Goal: Information Seeking & Learning: Learn about a topic

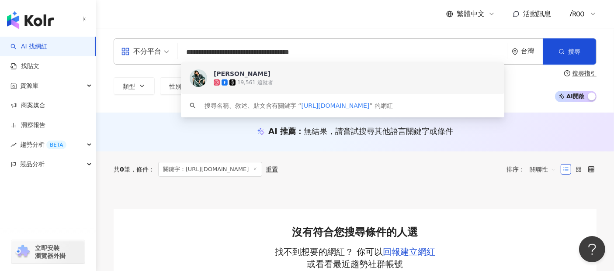
drag, startPoint x: 332, startPoint y: 59, endPoint x: 173, endPoint y: 52, distance: 158.7
click at [173, 52] on div "**********" at bounding box center [355, 51] width 483 height 26
paste input "search"
type input "***"
click at [233, 78] on div "19,561 追蹤者" at bounding box center [338, 82] width 248 height 9
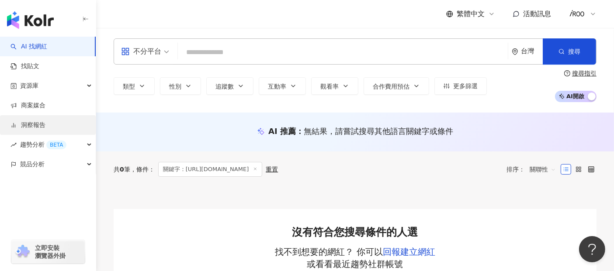
click at [36, 124] on link "洞察報告" at bounding box center [27, 125] width 35 height 9
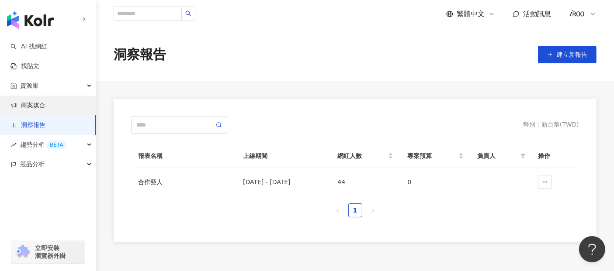
click at [36, 109] on link "商案媒合" at bounding box center [27, 105] width 35 height 9
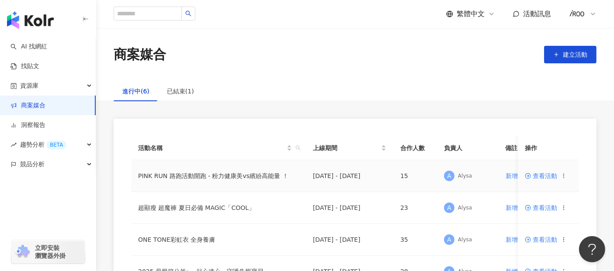
click at [552, 173] on span "查看活動" at bounding box center [541, 176] width 32 height 6
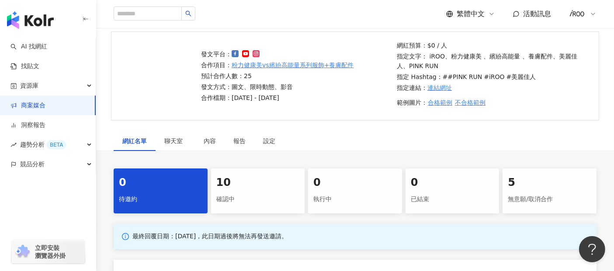
scroll to position [97, 0]
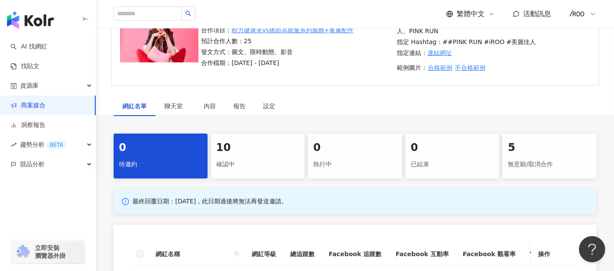
click at [228, 161] on div "確認中" at bounding box center [257, 164] width 83 height 15
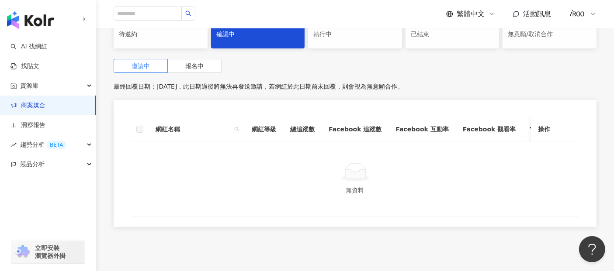
scroll to position [243, 0]
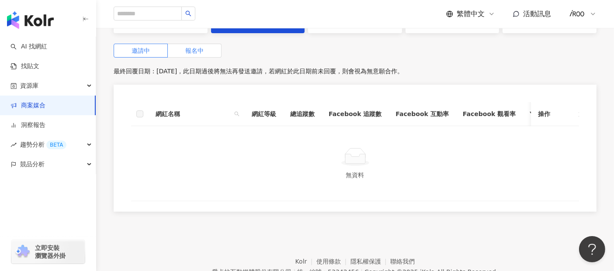
click at [205, 55] on label "報名中" at bounding box center [195, 51] width 54 height 14
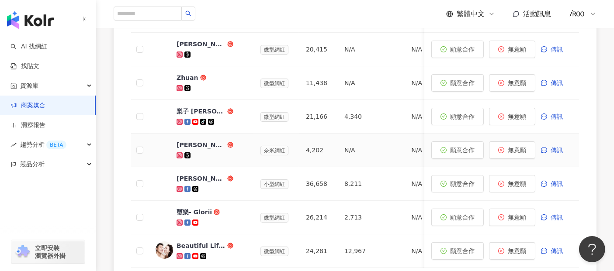
scroll to position [485, 0]
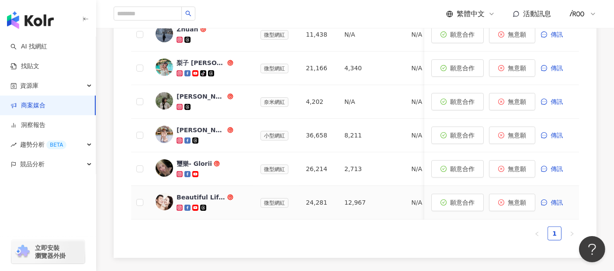
click at [204, 197] on div "Beautiful Life By GM" at bounding box center [201, 197] width 49 height 9
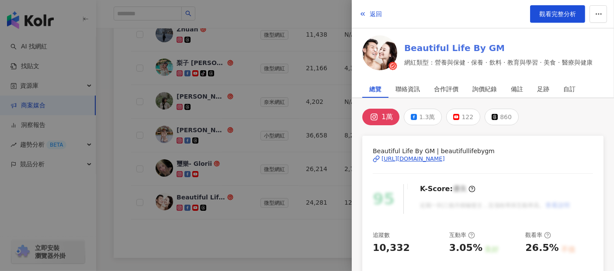
click at [440, 46] on link "Beautiful Life By GM" at bounding box center [498, 48] width 188 height 12
click at [126, 76] on div at bounding box center [307, 135] width 614 height 271
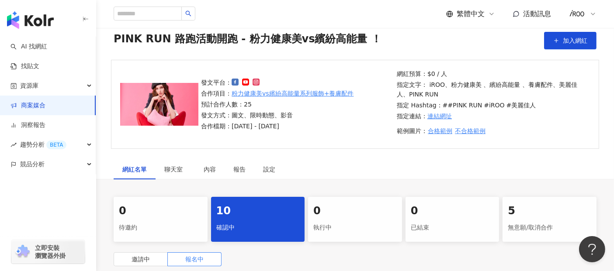
scroll to position [0, 0]
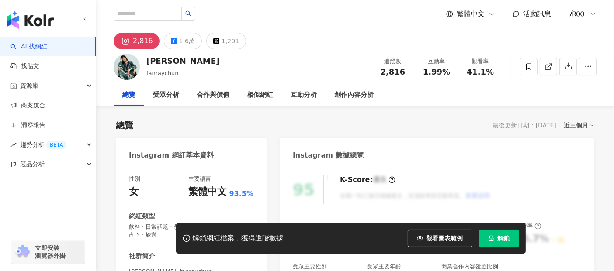
click at [490, 238] on icon "lock" at bounding box center [491, 239] width 6 height 6
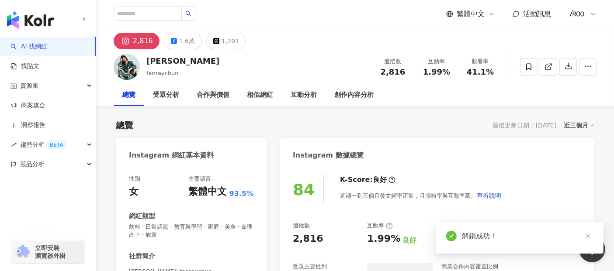
click at [350, 126] on div "總覽 最後更新日期：[DATE] 近三個月" at bounding box center [355, 125] width 478 height 12
click at [180, 40] on div "1.6萬" at bounding box center [187, 41] width 16 height 12
click at [180, 43] on div "1.6萬" at bounding box center [187, 41] width 16 height 12
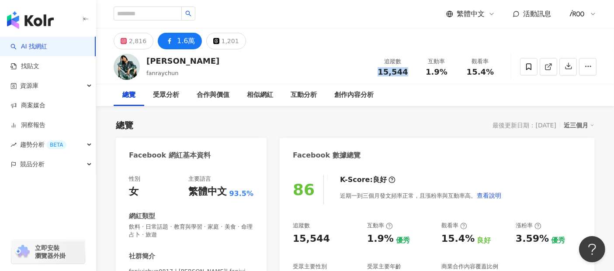
drag, startPoint x: 385, startPoint y: 73, endPoint x: 410, endPoint y: 73, distance: 25.3
click at [410, 73] on div "追蹤數 15,544" at bounding box center [393, 66] width 44 height 19
click at [436, 73] on span "1.9%" at bounding box center [437, 72] width 22 height 9
drag, startPoint x: 422, startPoint y: 73, endPoint x: 458, endPoint y: 73, distance: 35.8
click at [458, 73] on div "追蹤數 15,544 互動率 1.9% 觀看率 15.4%" at bounding box center [436, 67] width 131 height 26
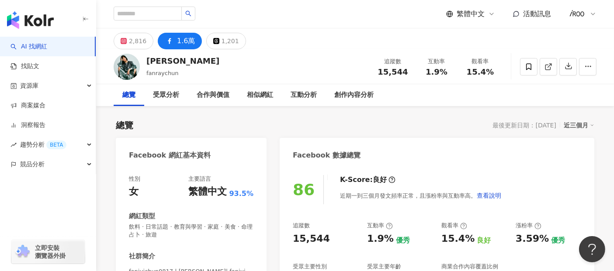
click at [432, 93] on div "總覽 受眾分析 合作與價值 相似網紅 互動分析 創作內容分析" at bounding box center [355, 95] width 483 height 22
drag, startPoint x: 381, startPoint y: 73, endPoint x: 408, endPoint y: 73, distance: 27.1
click at [408, 73] on div "15,544" at bounding box center [392, 72] width 33 height 9
copy span "15,544"
click at [452, 68] on div "1.9%" at bounding box center [436, 72] width 33 height 9
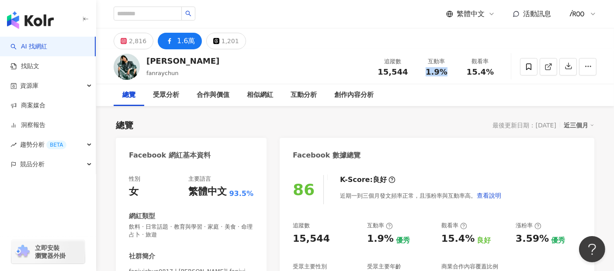
drag, startPoint x: 427, startPoint y: 72, endPoint x: 446, endPoint y: 72, distance: 18.8
click at [446, 72] on span "1.9%" at bounding box center [437, 72] width 22 height 9
copy span "1.9%"
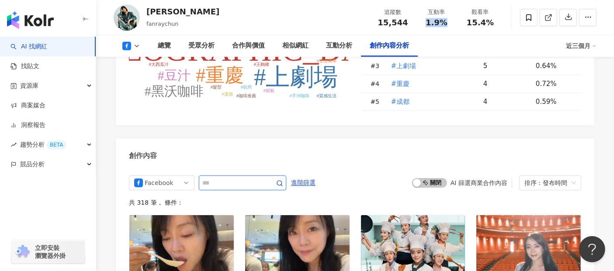
click at [283, 179] on span "button" at bounding box center [279, 183] width 7 height 8
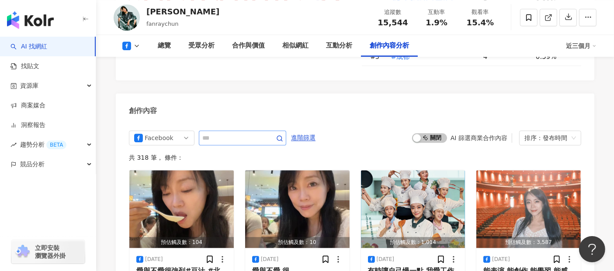
click at [283, 133] on span at bounding box center [273, 138] width 17 height 10
click at [283, 135] on icon "button" at bounding box center [279, 138] width 7 height 7
click at [315, 131] on span "進階篩選" at bounding box center [303, 138] width 24 height 14
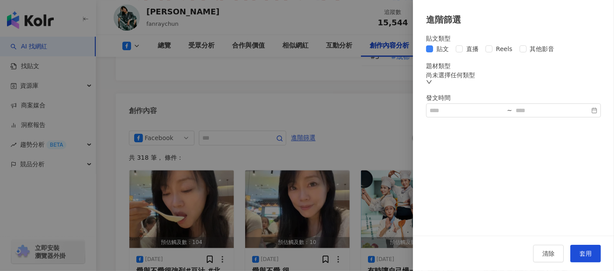
click at [466, 86] on div "尚未選擇任何類型" at bounding box center [513, 79] width 175 height 14
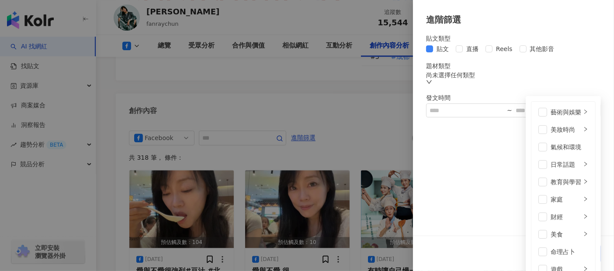
click at [485, 84] on div "尚未選擇任何類型 藝術與娛樂 美妝時尚 氣候和環境 日常話題 教育與學習 家庭 財經 美食 命理占卜 遊戲 法政社會 生活風格 影視娛樂 醫療與健康 寵物 攝…" at bounding box center [513, 79] width 175 height 14
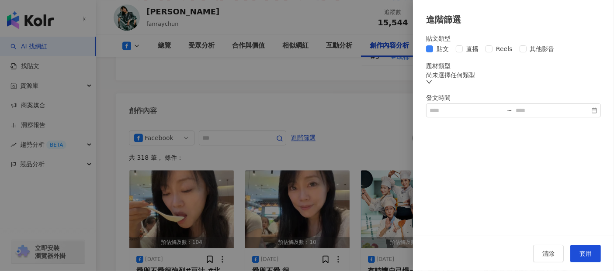
click at [512, 64] on div "貼文類型 貼文 直播 Reels 其他影音 題材類型 尚未選擇任何類型 發文時間 ~" at bounding box center [513, 76] width 175 height 83
click at [583, 255] on span "套用" at bounding box center [585, 253] width 12 height 7
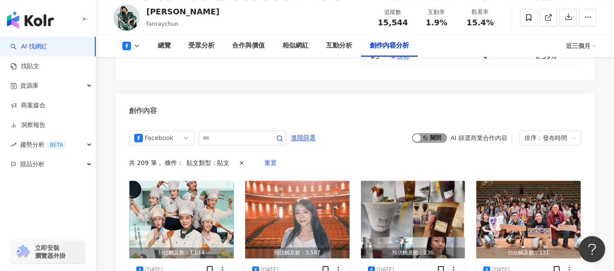
click at [432, 133] on span "啟動 關閉" at bounding box center [429, 138] width 35 height 10
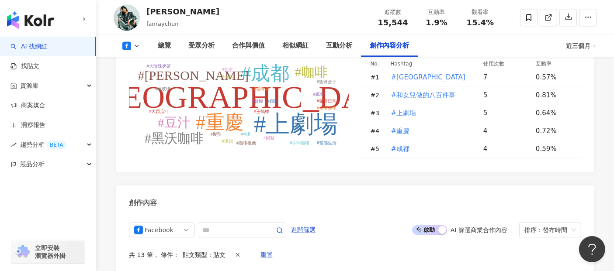
scroll to position [2277, 0]
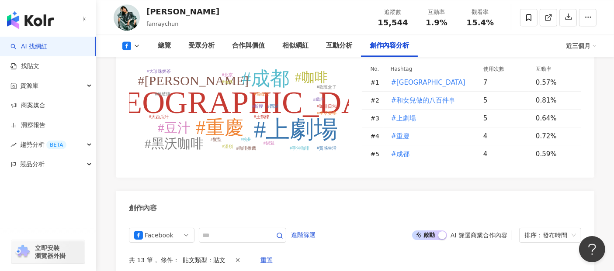
click at [431, 231] on span "啟動 關閉" at bounding box center [429, 236] width 35 height 10
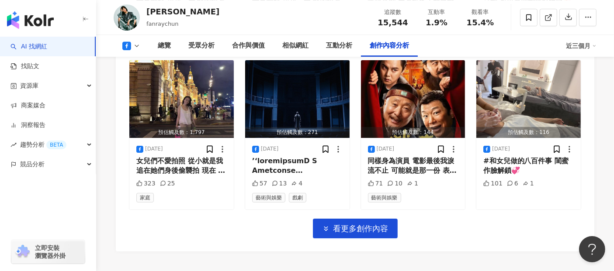
scroll to position [2850, 0]
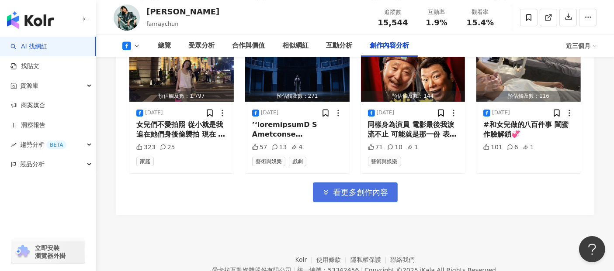
click at [336, 188] on span "看更多創作內容" at bounding box center [360, 193] width 55 height 10
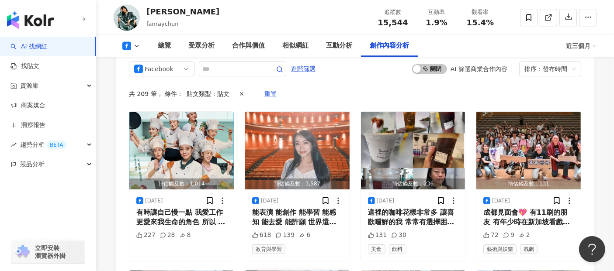
scroll to position [2459, 0]
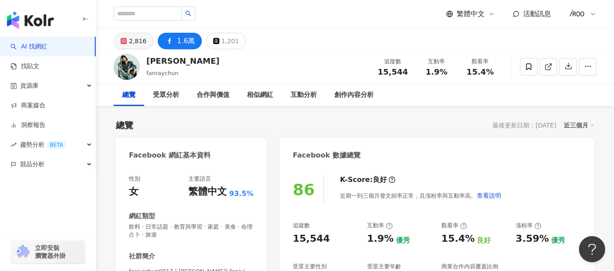
click at [128, 38] on button "2,816" at bounding box center [134, 41] width 40 height 17
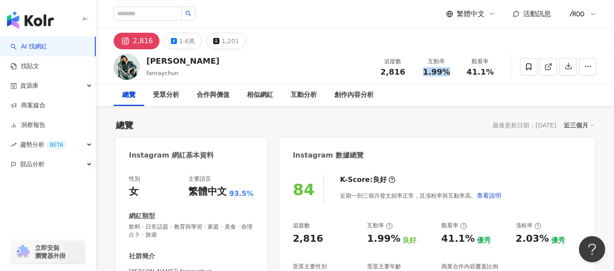
drag, startPoint x: 420, startPoint y: 75, endPoint x: 447, endPoint y: 72, distance: 26.8
click at [447, 72] on div "1.99%" at bounding box center [436, 72] width 33 height 9
copy span "1.99%"
drag, startPoint x: 380, startPoint y: 72, endPoint x: 407, endPoint y: 72, distance: 27.1
click at [407, 72] on div "2,816" at bounding box center [392, 72] width 33 height 9
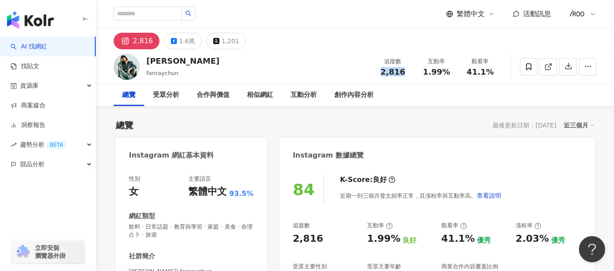
copy span "2,816"
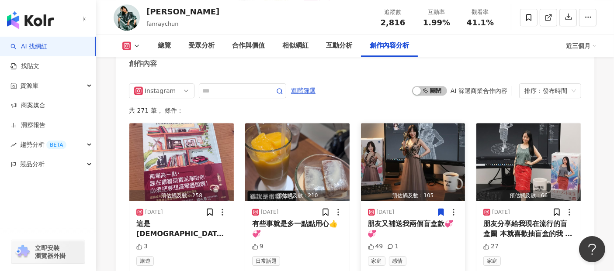
scroll to position [2655, 0]
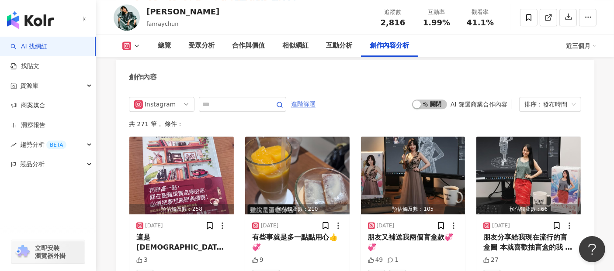
click at [315, 103] on span "進階篩選" at bounding box center [303, 104] width 24 height 14
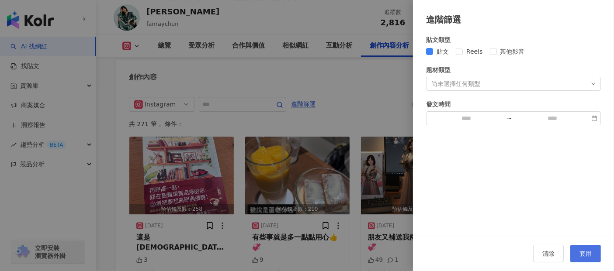
click at [582, 257] on span "套用" at bounding box center [585, 253] width 12 height 7
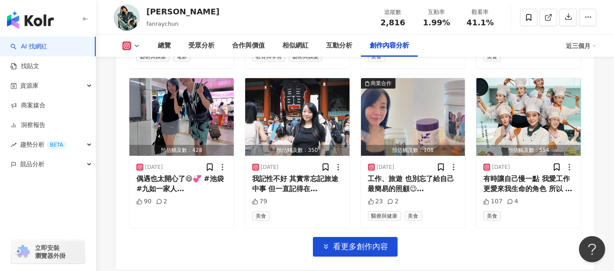
scroll to position [3091, 0]
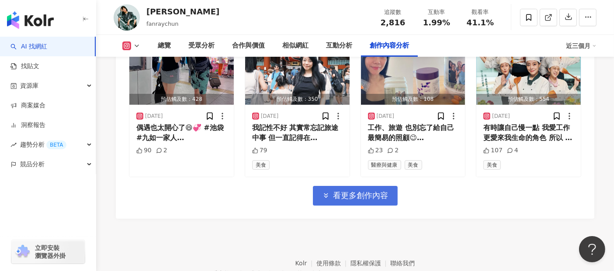
click at [364, 197] on button "看更多創作內容" at bounding box center [355, 196] width 85 height 20
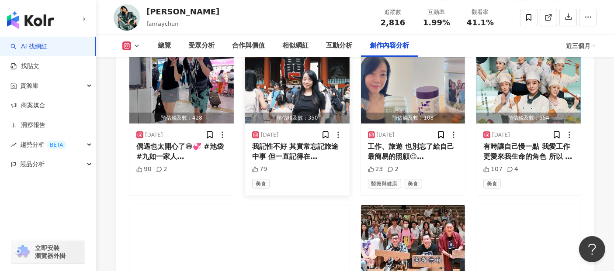
scroll to position [3042, 0]
